Goal: Information Seeking & Learning: Learn about a topic

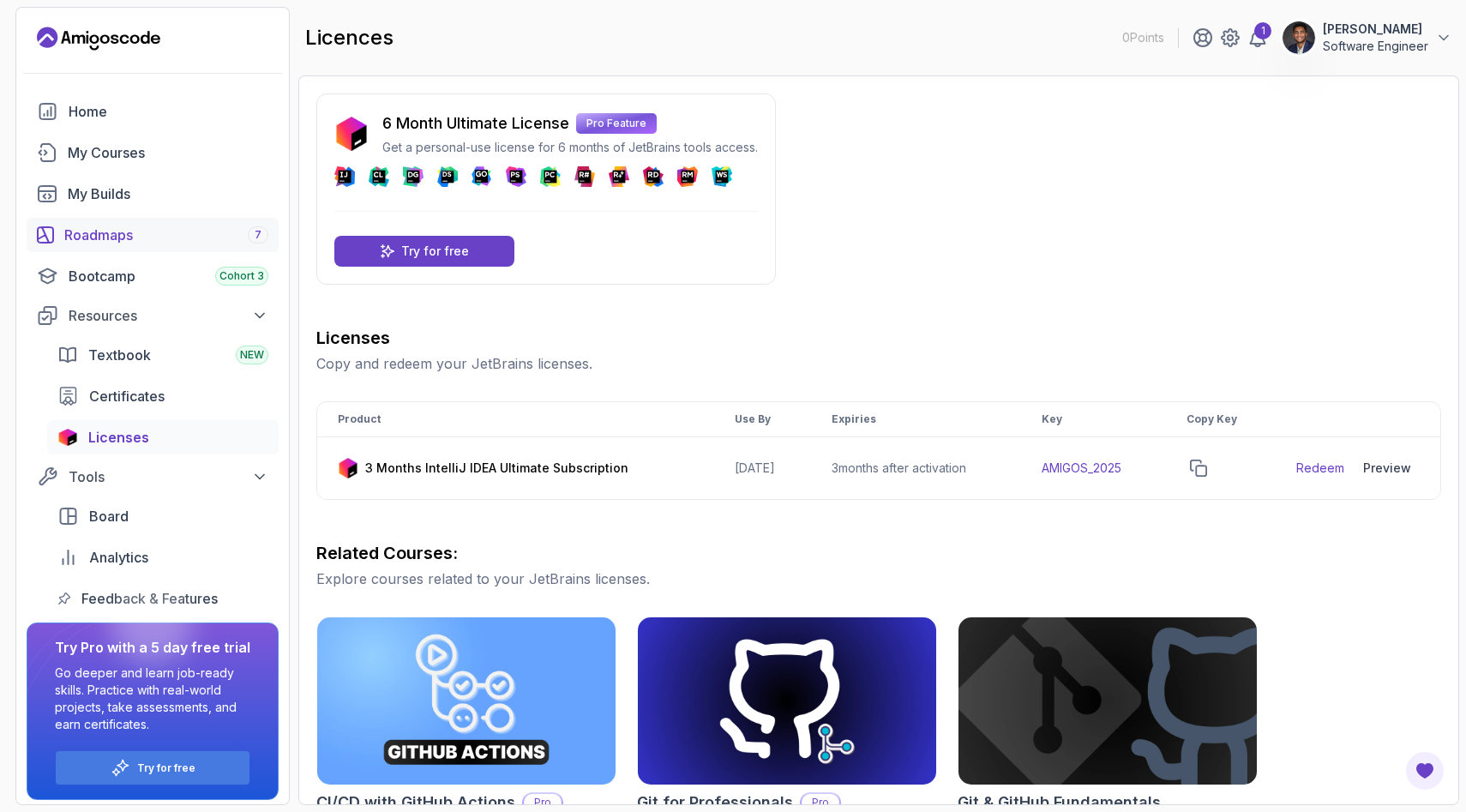
click at [120, 240] on div "Roadmaps 7" at bounding box center [165, 235] width 204 height 21
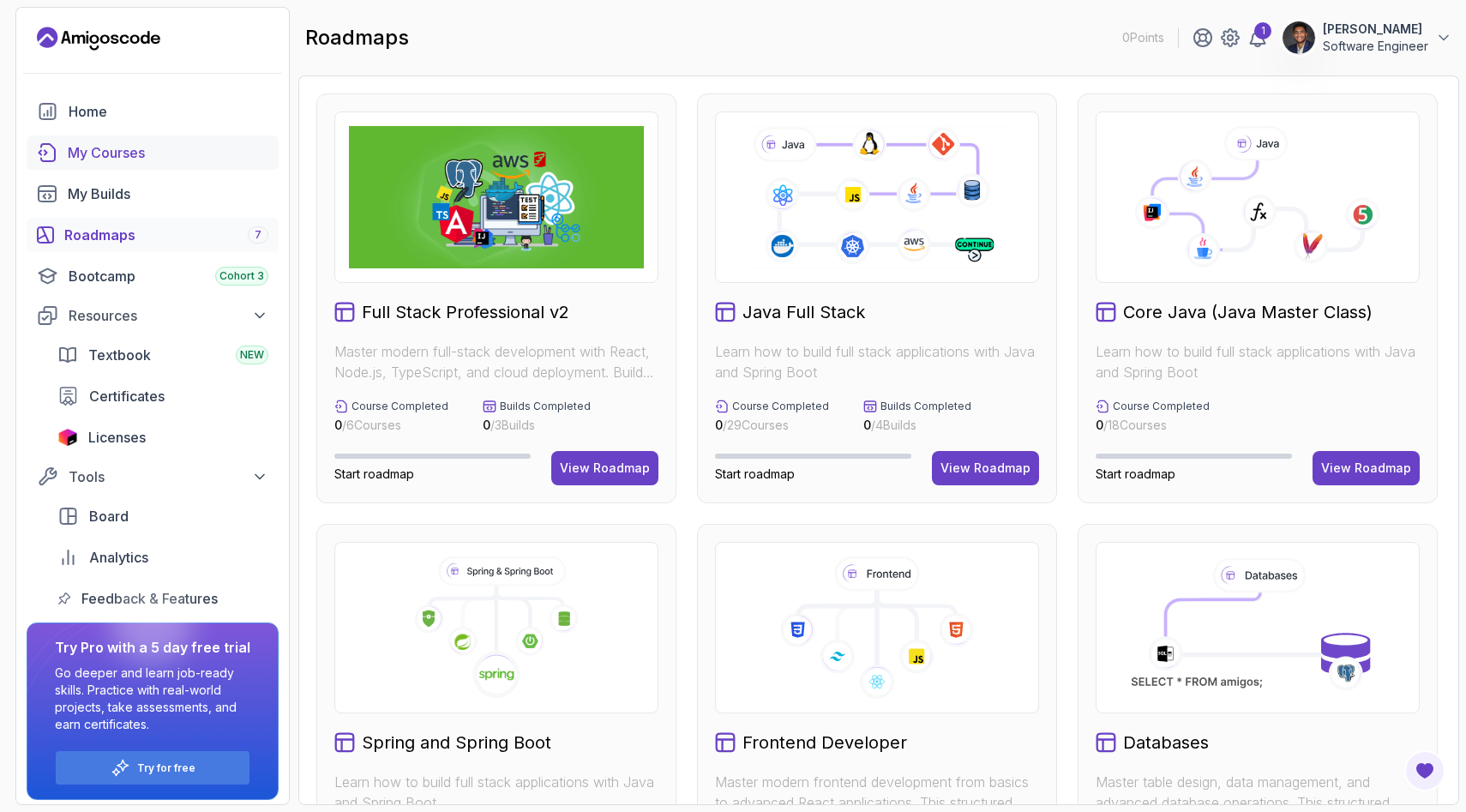
click at [119, 143] on div "My Courses" at bounding box center [168, 153] width 201 height 21
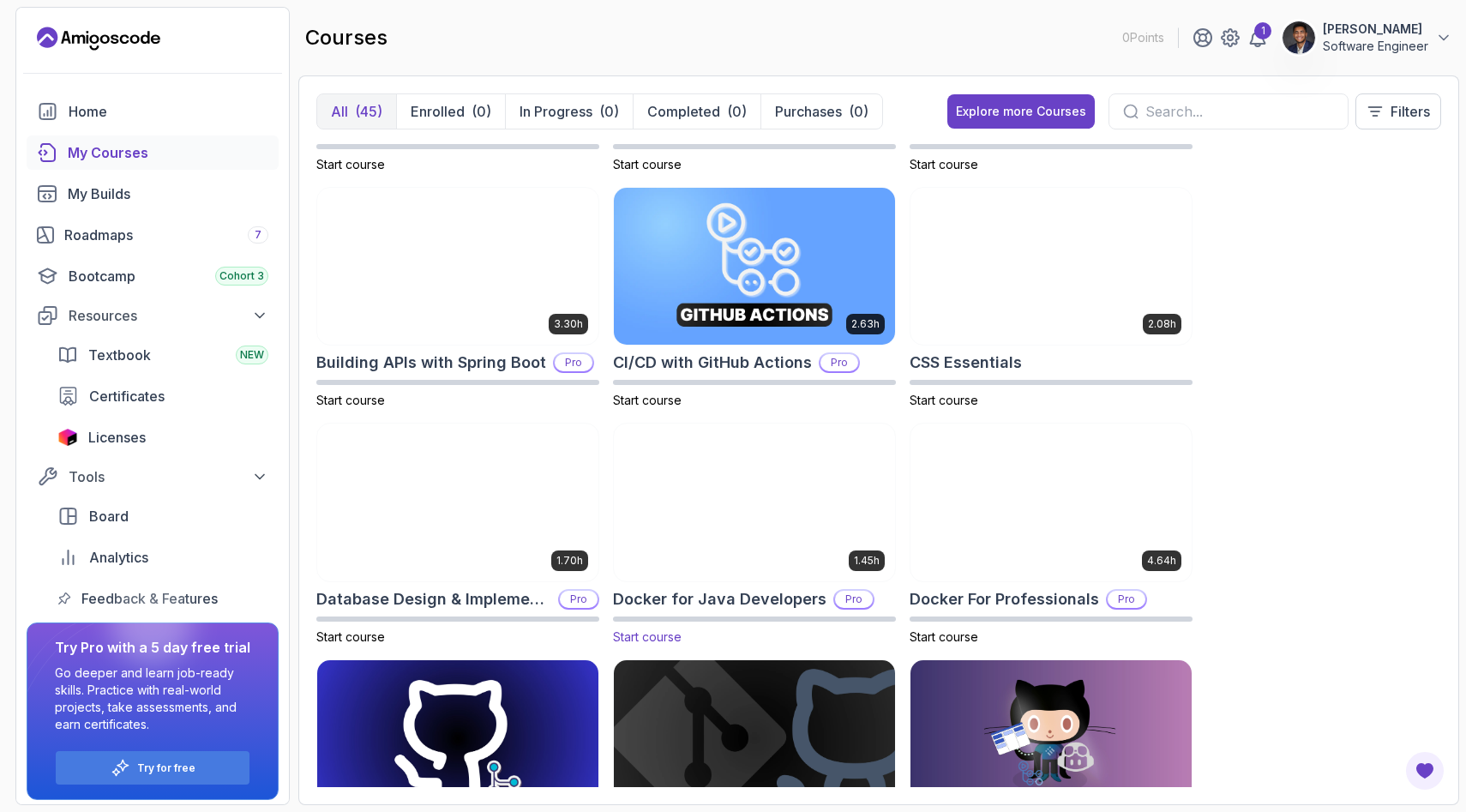
scroll to position [203, 0]
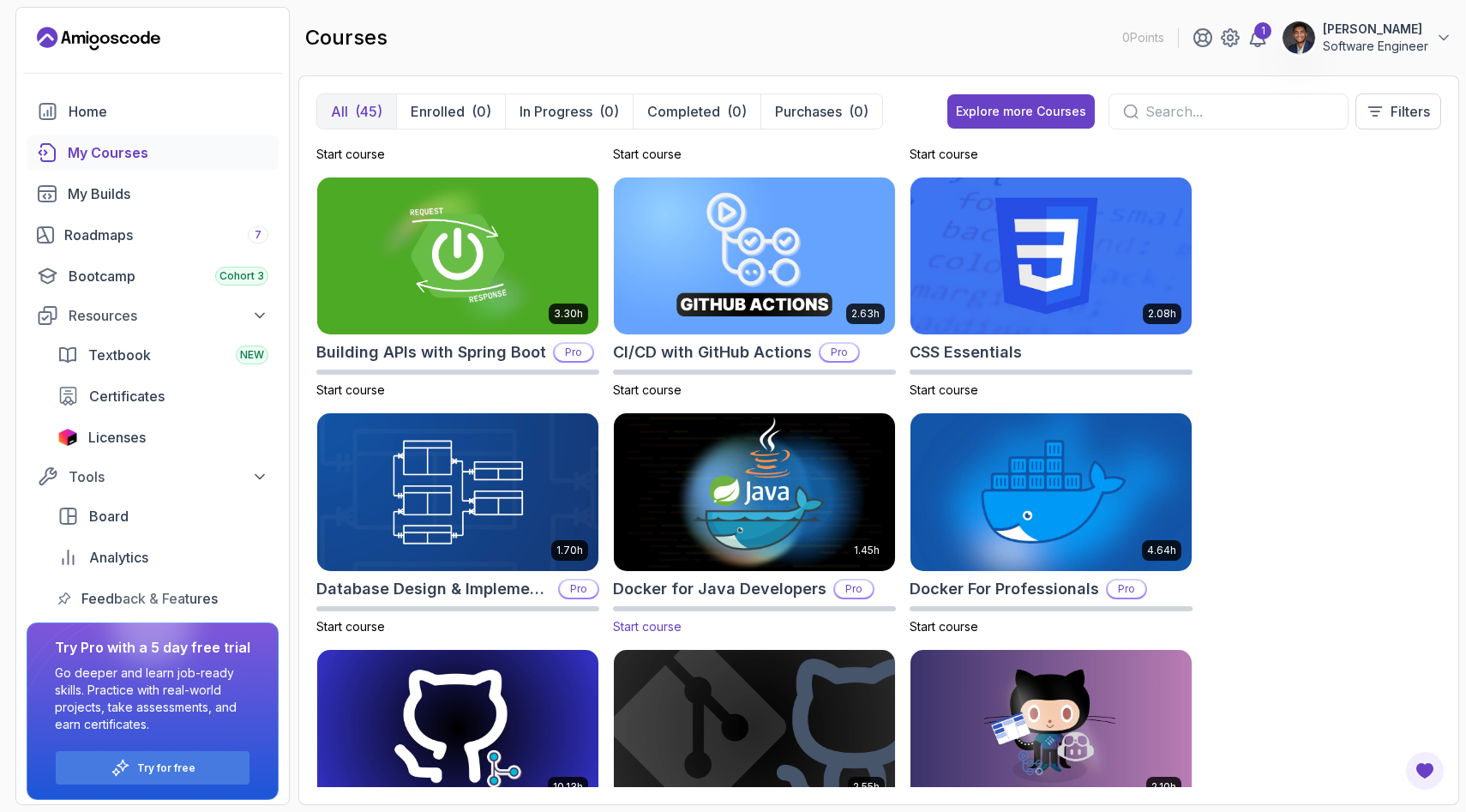
click at [644, 478] on img at bounding box center [754, 492] width 295 height 165
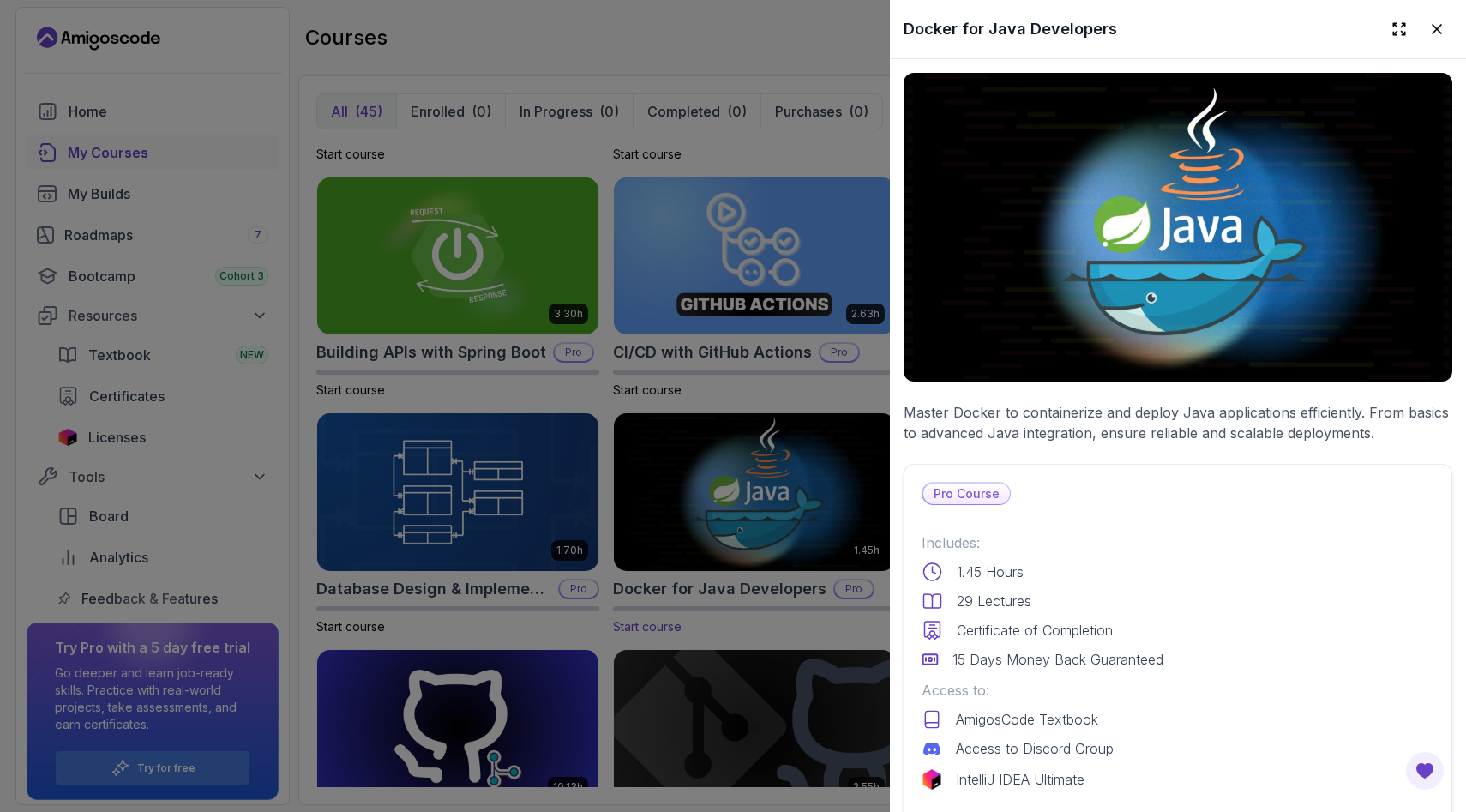
click at [644, 478] on div at bounding box center [733, 406] width 1466 height 812
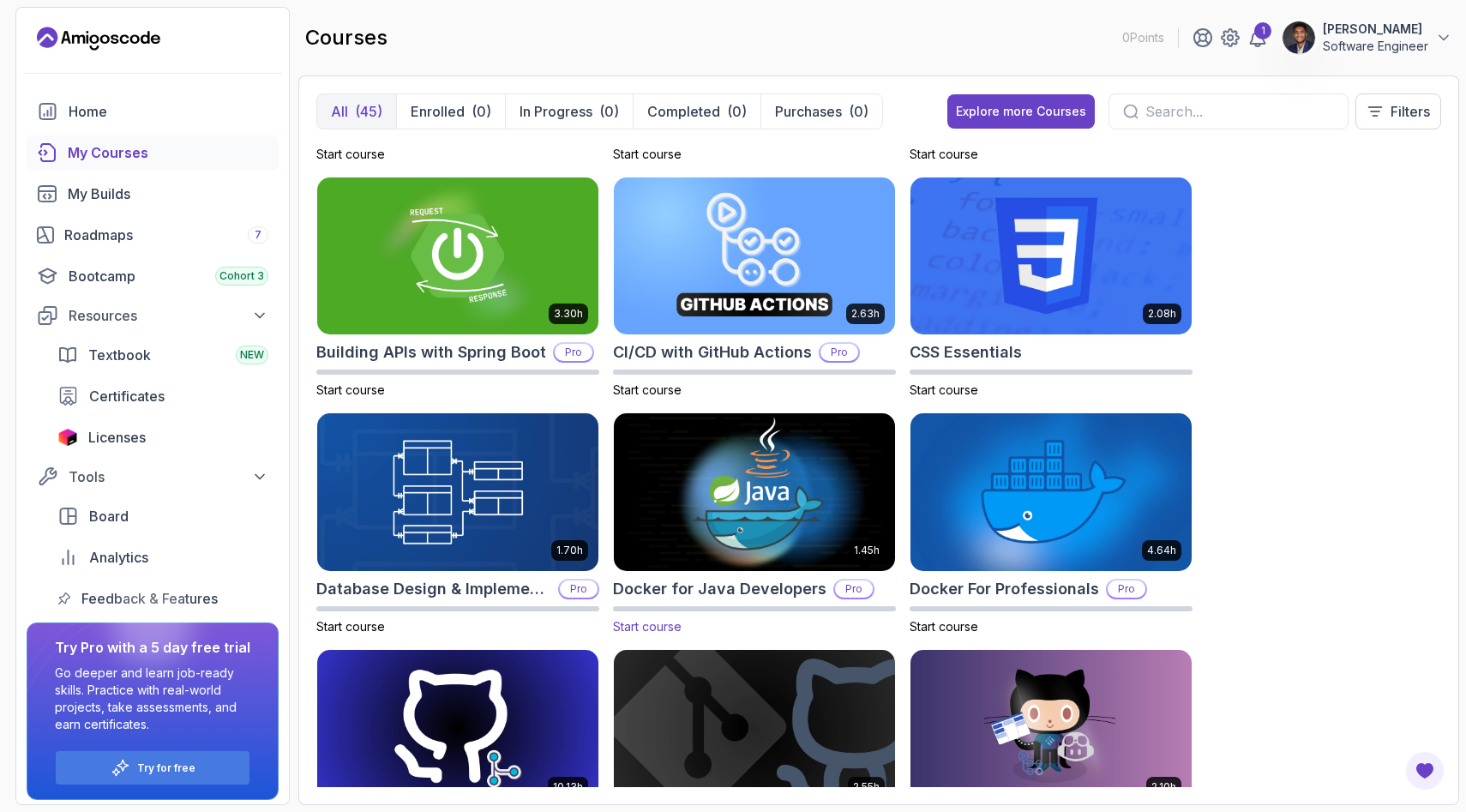
click at [644, 478] on img at bounding box center [754, 492] width 295 height 165
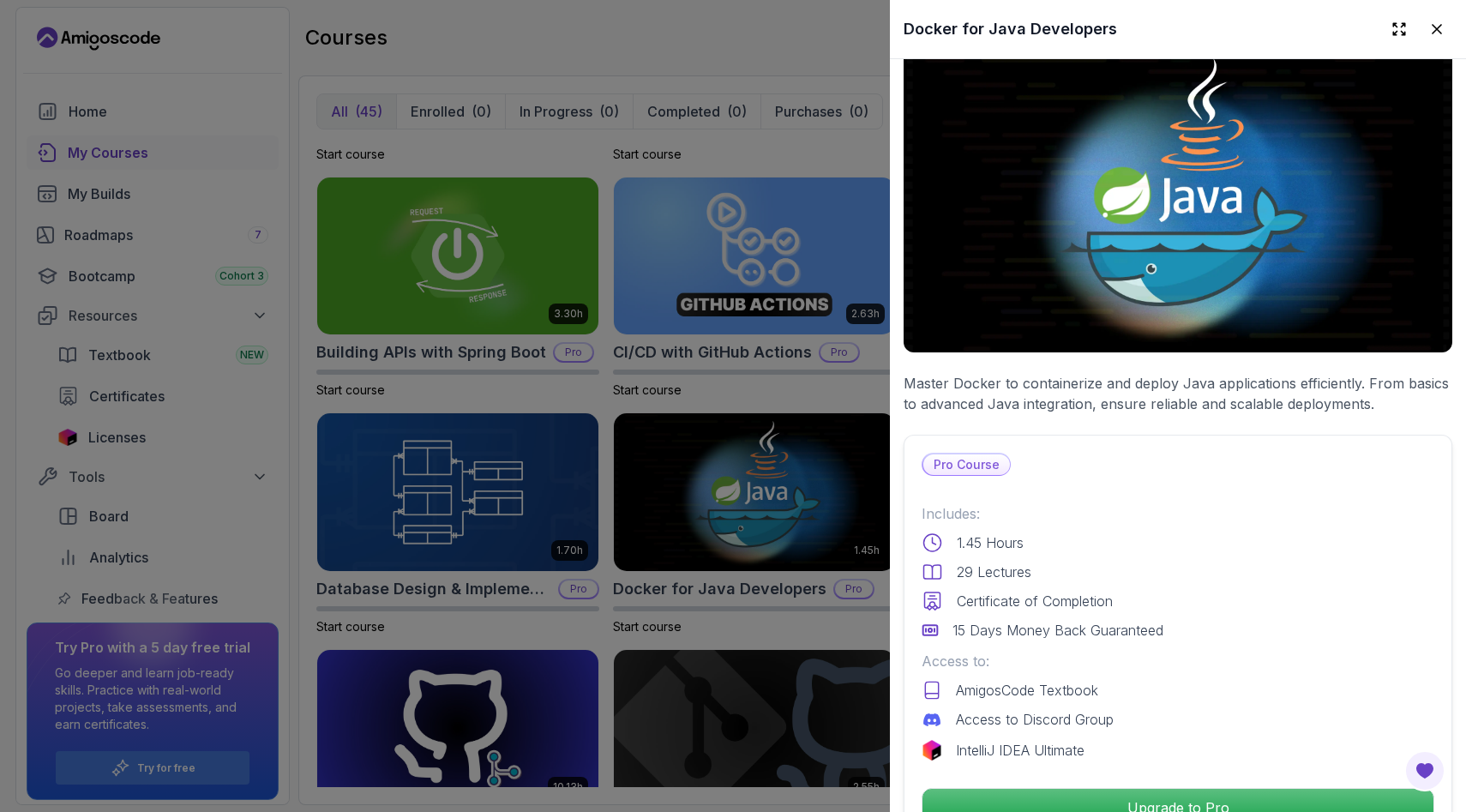
scroll to position [0, 0]
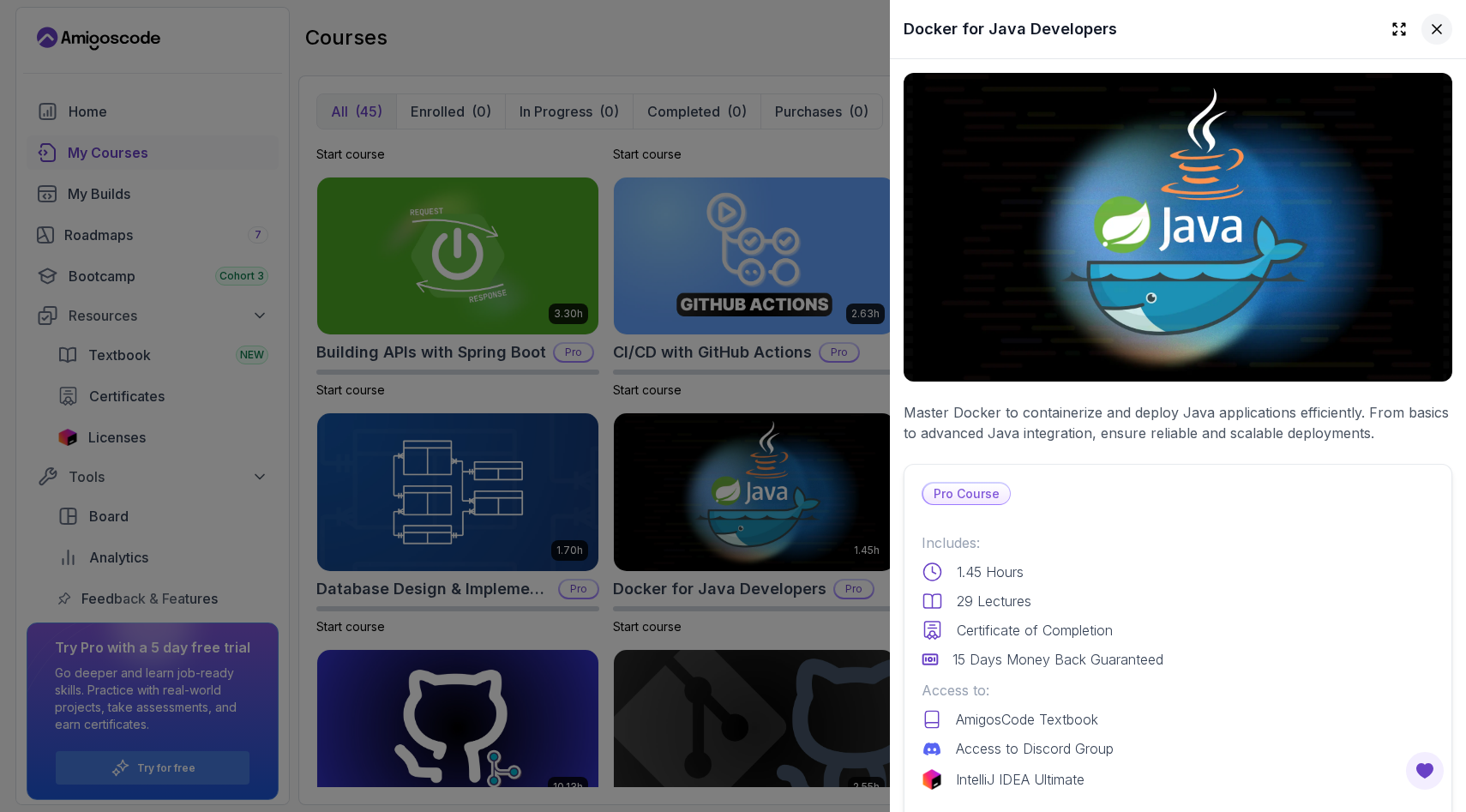
click at [1441, 34] on icon at bounding box center [1437, 28] width 8 height 8
